Goal: Find specific page/section: Find specific page/section

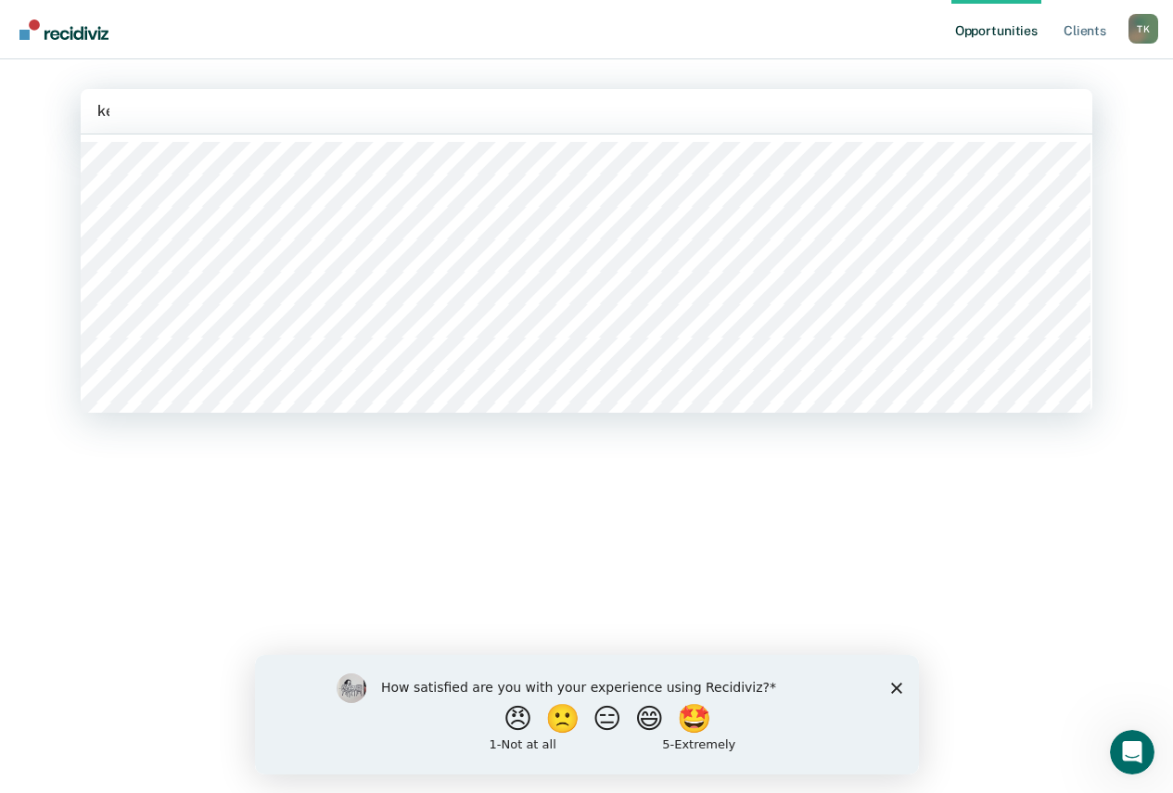
type input "[PERSON_NAME]"
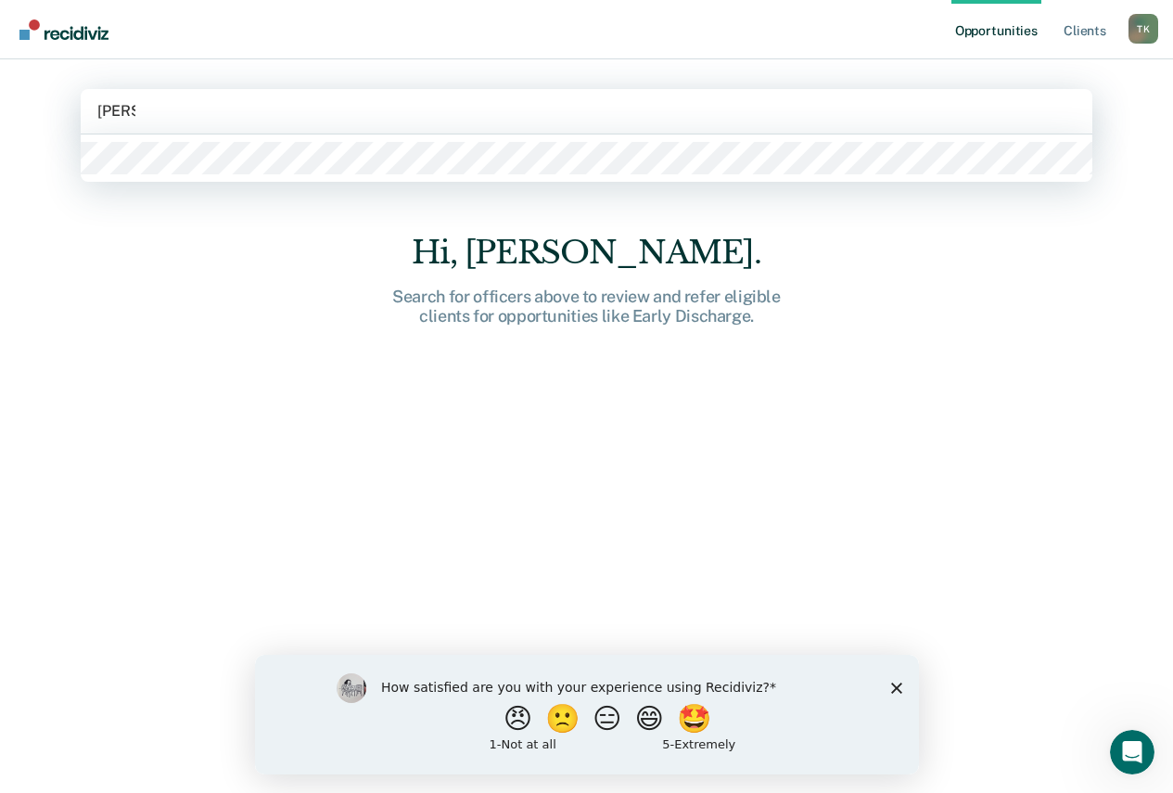
type input "[PERSON_NAME]"
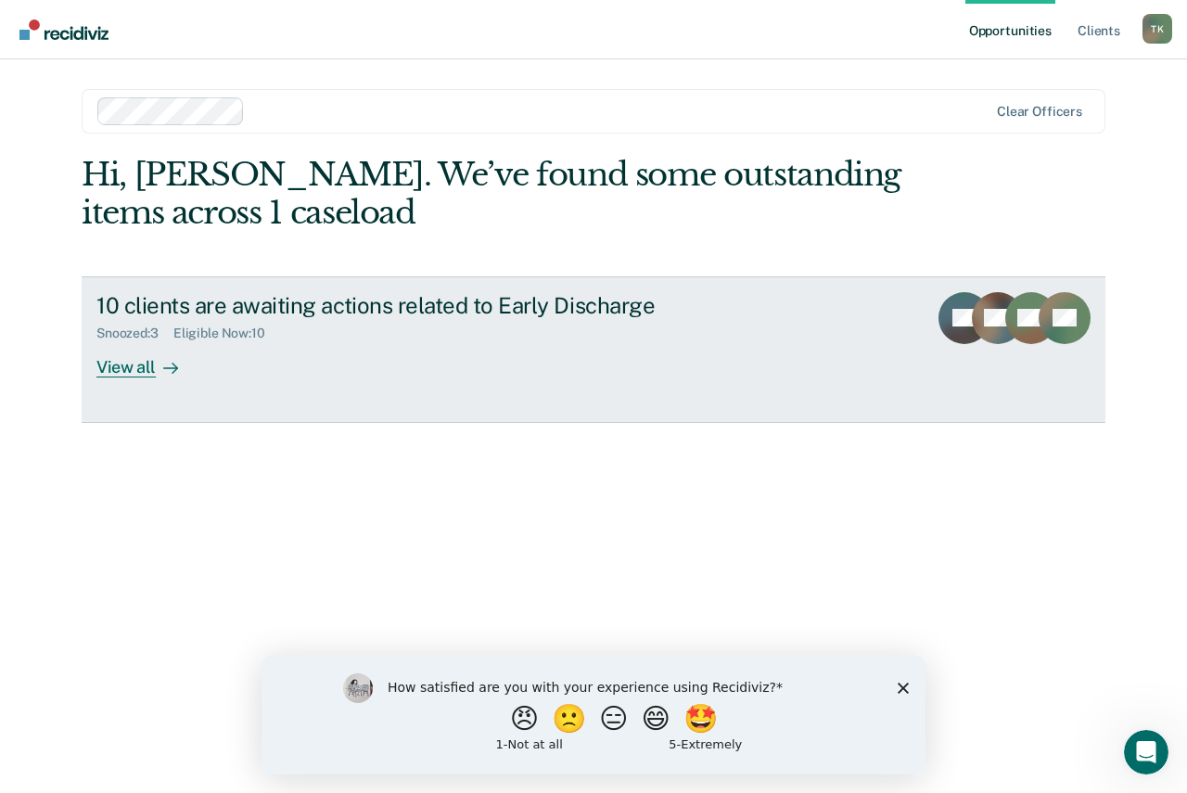
click at [121, 370] on div "View all" at bounding box center [148, 359] width 104 height 36
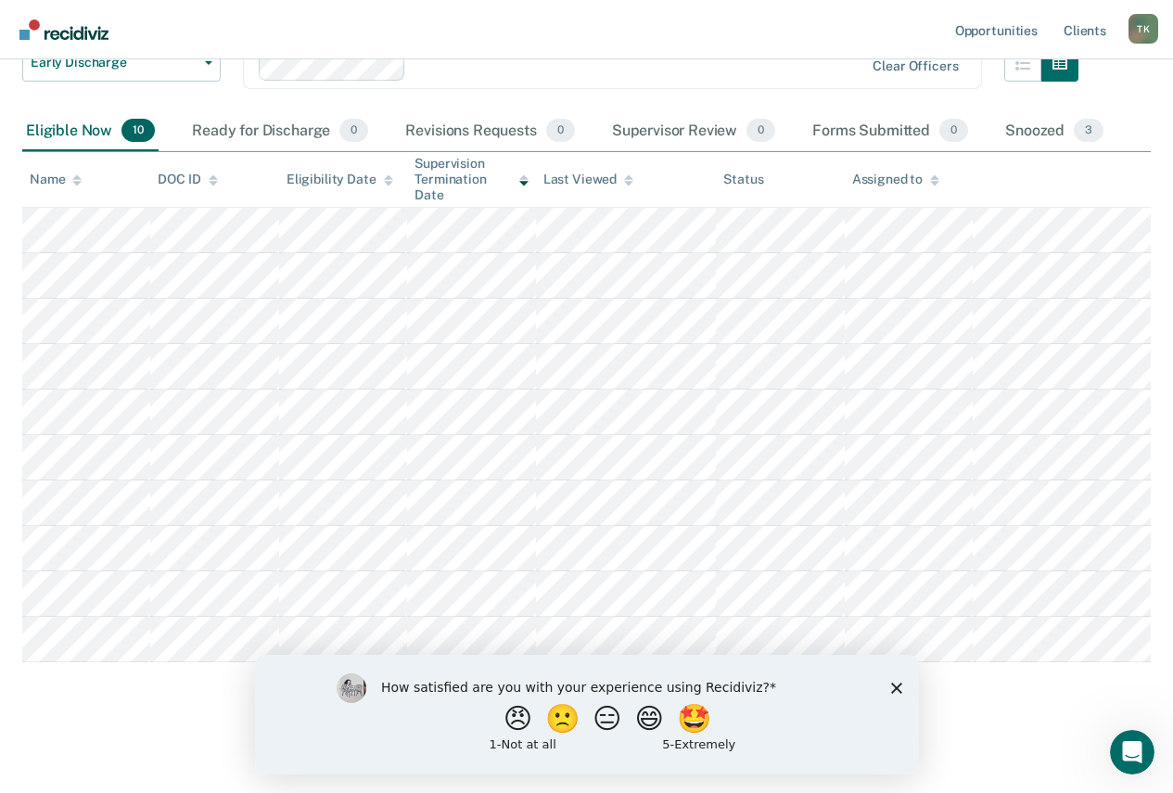
scroll to position [154, 0]
click at [898, 687] on icon "Close survey" at bounding box center [895, 687] width 11 height 11
